Goal: Task Accomplishment & Management: Use online tool/utility

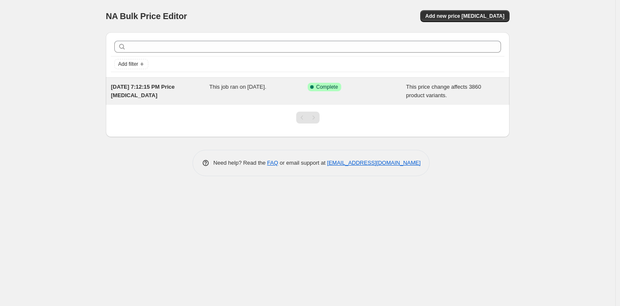
click at [233, 85] on span "This job ran on August 14, 2025." at bounding box center [238, 87] width 57 height 6
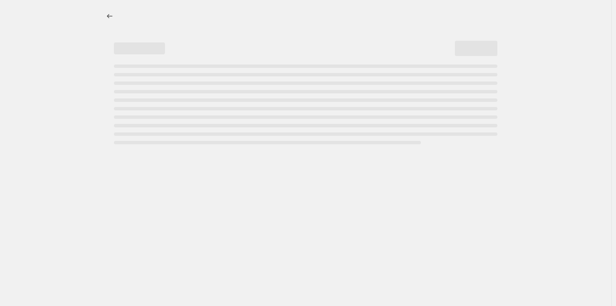
select select "margin"
select select "remove"
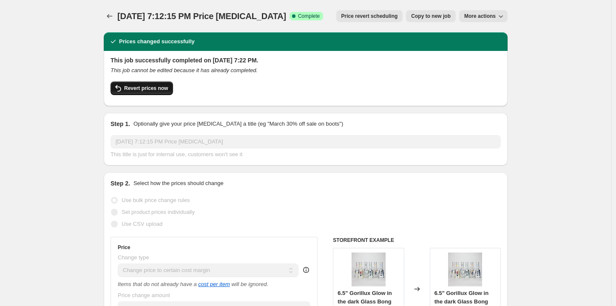
click at [144, 90] on span "Revert prices now" at bounding box center [146, 88] width 44 height 7
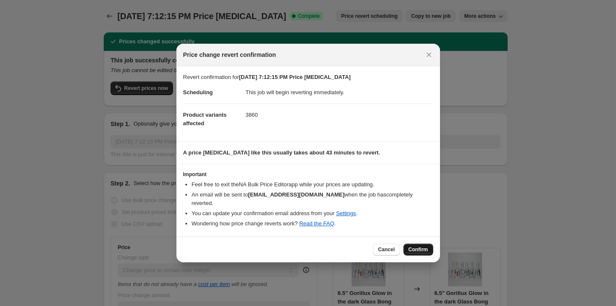
click at [422, 247] on span "Confirm" at bounding box center [418, 250] width 20 height 7
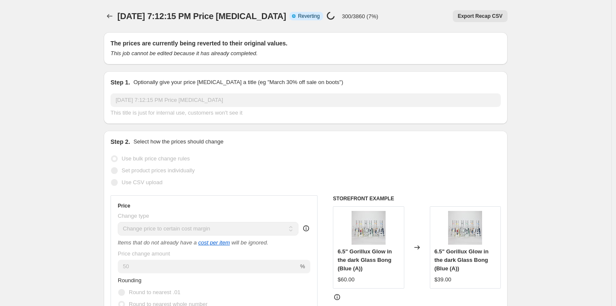
drag, startPoint x: 87, startPoint y: 91, endPoint x: 94, endPoint y: 86, distance: 8.8
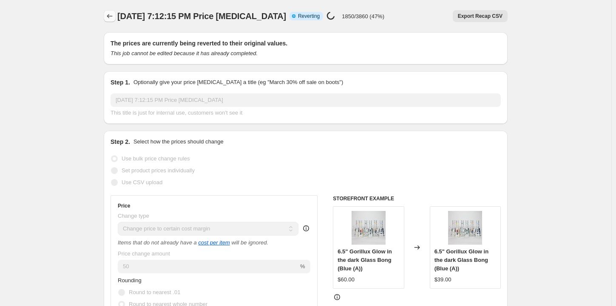
click at [111, 11] on button "Price change jobs" at bounding box center [110, 16] width 12 height 12
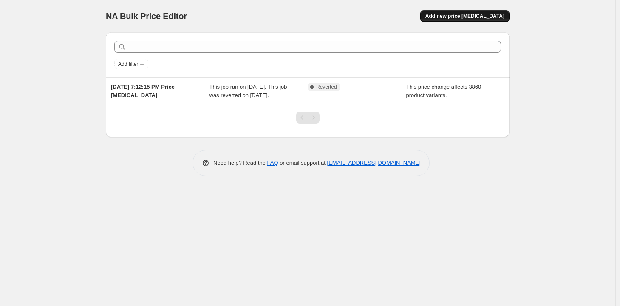
click at [462, 18] on span "Add new price [MEDICAL_DATA]" at bounding box center [464, 16] width 79 height 7
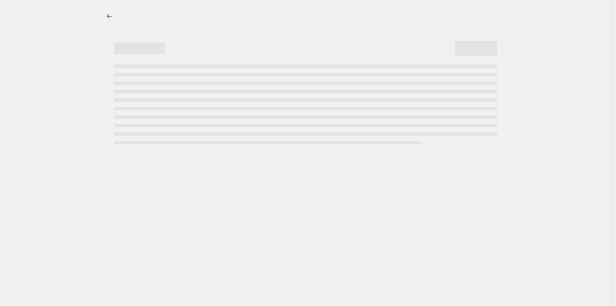
select select "percentage"
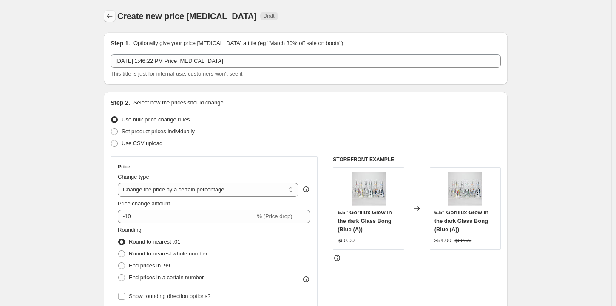
click at [113, 13] on icon "Price change jobs" at bounding box center [109, 16] width 9 height 9
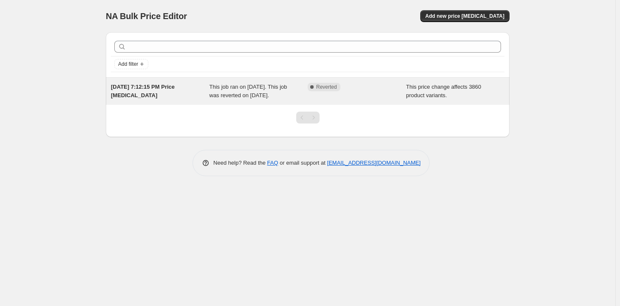
click at [245, 96] on span "This job ran on [DATE]. This job was reverted on [DATE]." at bounding box center [249, 91] width 78 height 15
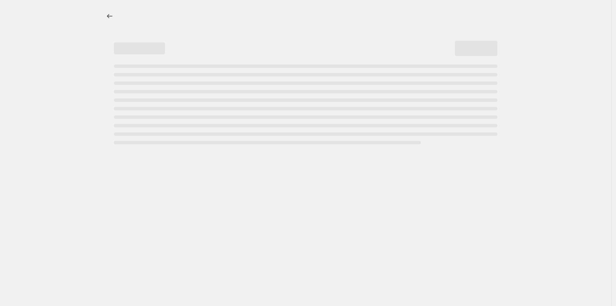
select select "margin"
select select "remove"
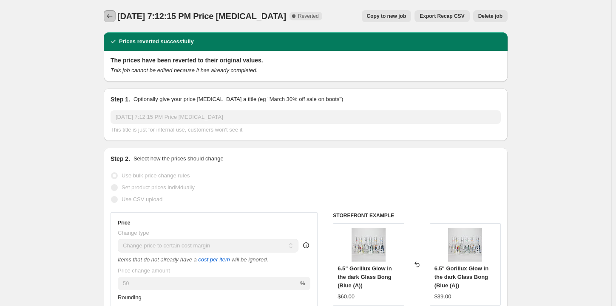
click at [111, 16] on icon "Price change jobs" at bounding box center [109, 16] width 9 height 9
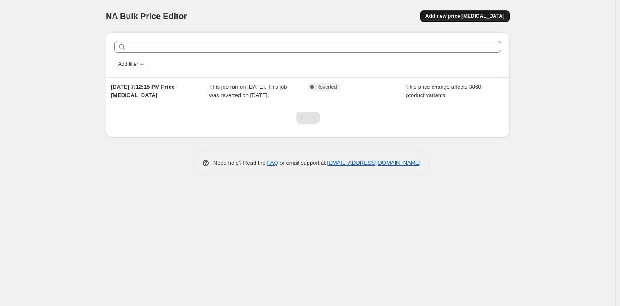
click at [464, 14] on span "Add new price [MEDICAL_DATA]" at bounding box center [464, 16] width 79 height 7
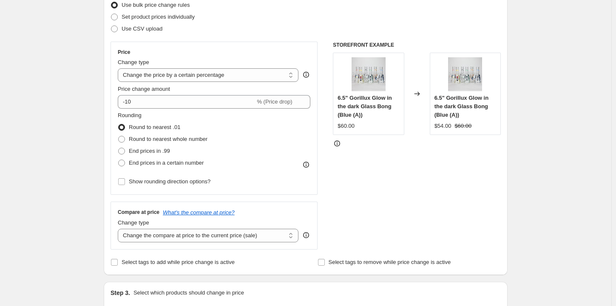
scroll to position [128, 0]
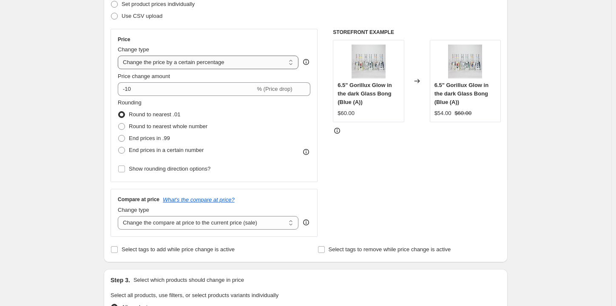
click at [259, 62] on select "Change the price to a certain amount Change the price by a certain amount Chang…" at bounding box center [208, 63] width 181 height 14
select select "margin"
type input "50"
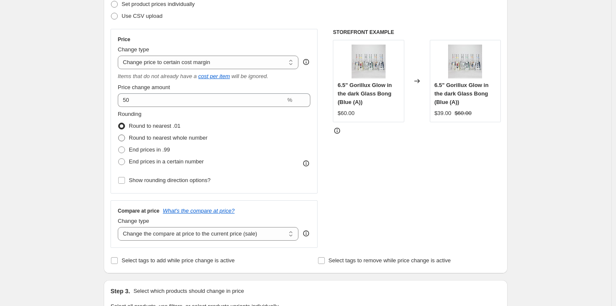
click at [176, 138] on span "Round to nearest whole number" at bounding box center [168, 138] width 79 height 6
click at [119, 135] on input "Round to nearest whole number" at bounding box center [118, 135] width 0 height 0
radio input "true"
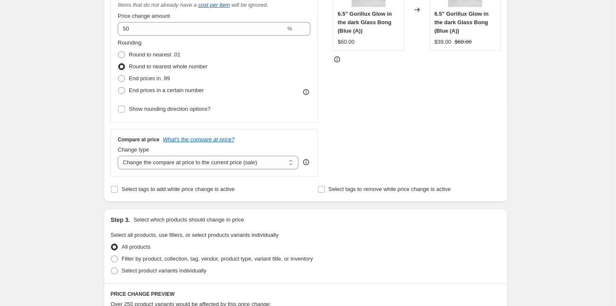
scroll to position [213, 0]
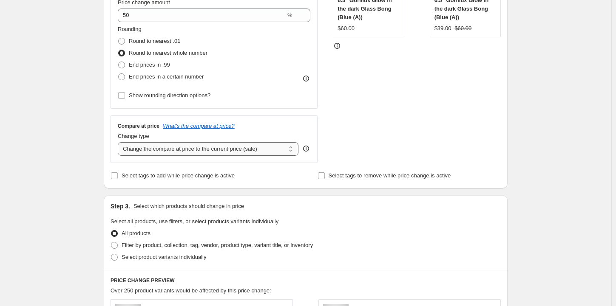
click at [264, 151] on select "Change the compare at price to the current price (sale) Change the compare at p…" at bounding box center [208, 149] width 181 height 14
select select "remove"
click at [120, 142] on select "Change the compare at price to the current price (sale) Change the compare at p…" at bounding box center [208, 149] width 181 height 14
click at [116, 176] on input "Select tags to add while price change is active" at bounding box center [114, 176] width 7 height 7
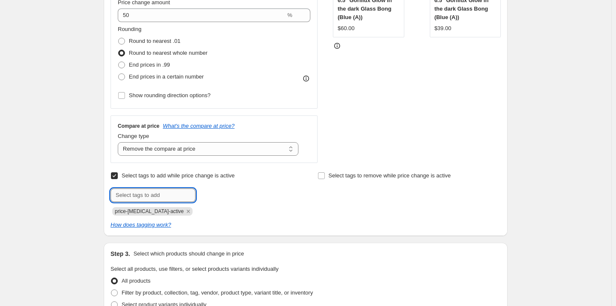
click at [168, 194] on input "text" at bounding box center [153, 196] width 85 height 14
click at [150, 227] on icon "How does tagging work?" at bounding box center [141, 225] width 60 height 6
click at [99, 97] on div "Create new price [MEDICAL_DATA]. This page is ready Create new price [MEDICAL_D…" at bounding box center [306, 244] width 424 height 914
click at [118, 176] on input "Select tags to add while price change is active" at bounding box center [114, 176] width 7 height 7
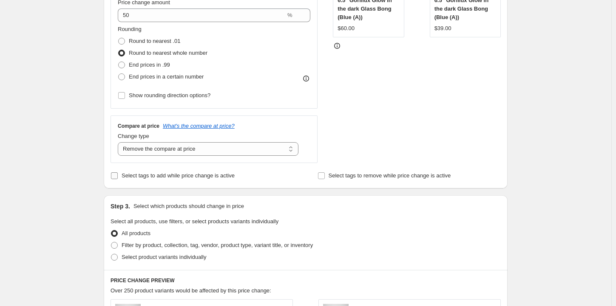
click at [118, 176] on input "Select tags to add while price change is active" at bounding box center [114, 176] width 7 height 7
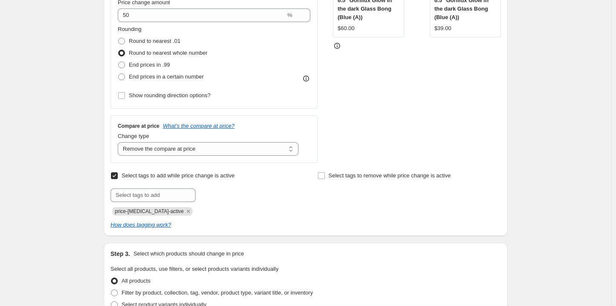
click at [118, 176] on input "Select tags to add while price change is active" at bounding box center [114, 176] width 7 height 7
checkbox input "false"
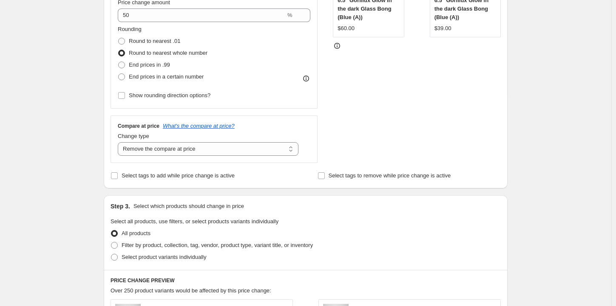
click at [80, 156] on div "Create new price [MEDICAL_DATA]. This page is ready Create new price [MEDICAL_D…" at bounding box center [305, 220] width 611 height 866
click at [184, 150] on select "Change the compare at price to the current price (sale) Change the compare at p…" at bounding box center [208, 149] width 181 height 14
click at [78, 119] on div "Create new price [MEDICAL_DATA]. This page is ready Create new price [MEDICAL_D…" at bounding box center [305, 220] width 611 height 866
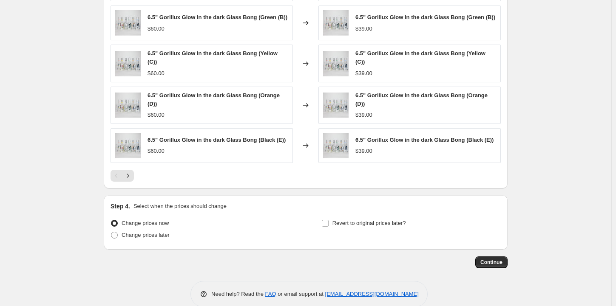
scroll to position [553, 0]
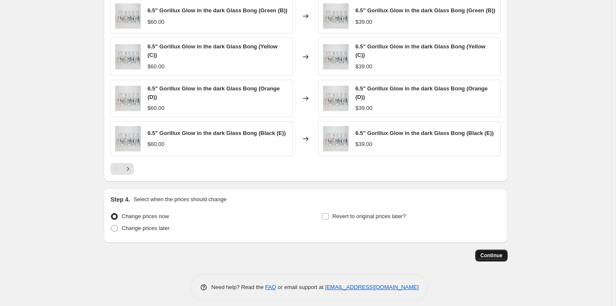
click at [499, 252] on span "Continue" at bounding box center [491, 255] width 22 height 7
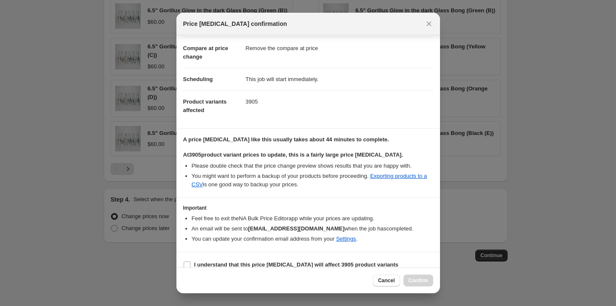
scroll to position [44, 0]
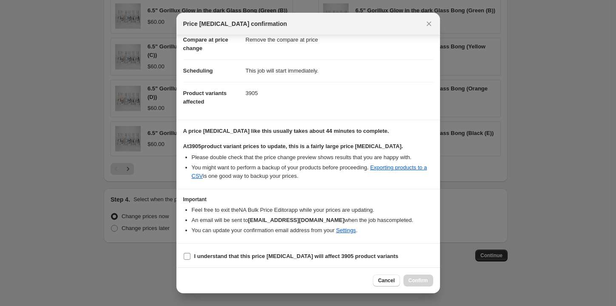
click at [188, 253] on input "I understand that this price [MEDICAL_DATA] will affect 3905 product variants" at bounding box center [187, 256] width 7 height 7
checkbox input "true"
click at [414, 281] on span "Confirm" at bounding box center [418, 281] width 20 height 7
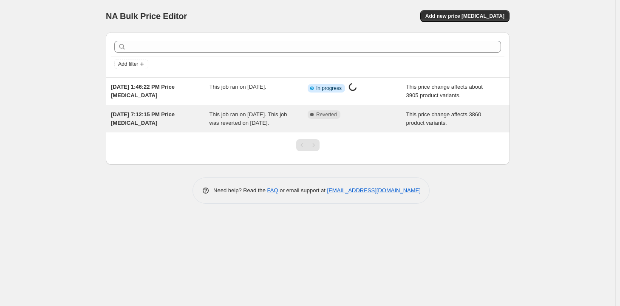
click at [281, 117] on span "This job ran on [DATE]. This job was reverted on [DATE]." at bounding box center [249, 118] width 78 height 15
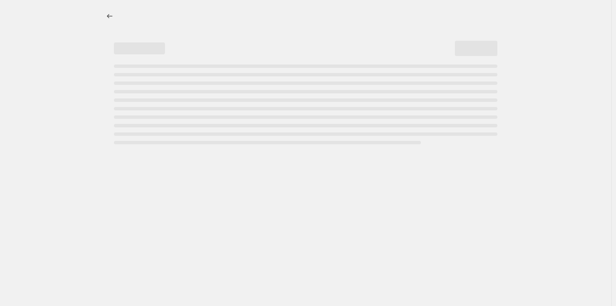
select select "margin"
select select "remove"
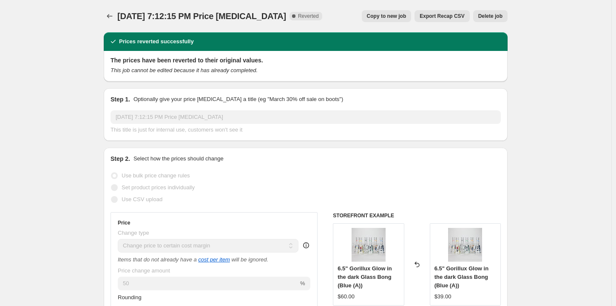
click at [495, 14] on span "Delete job" at bounding box center [490, 16] width 24 height 7
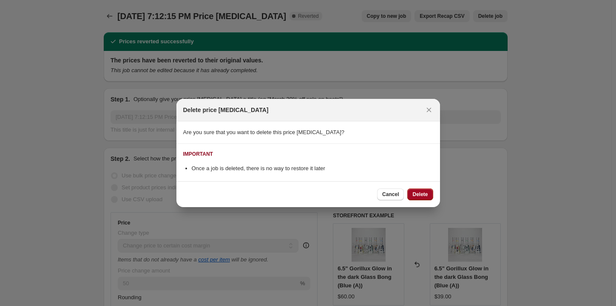
click at [419, 193] on span "Delete" at bounding box center [419, 194] width 15 height 7
